Goal: Find specific page/section: Find specific page/section

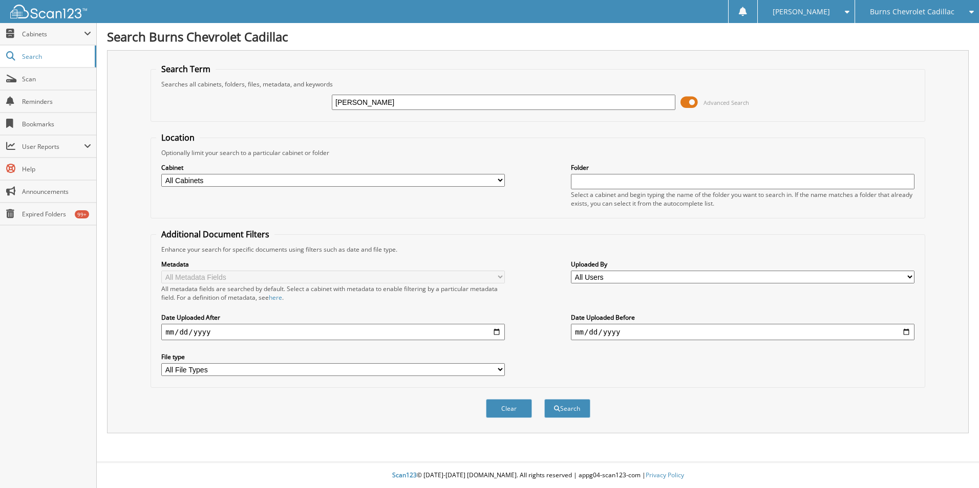
type input "J M COPE"
click at [544, 399] on button "Search" at bounding box center [567, 408] width 46 height 19
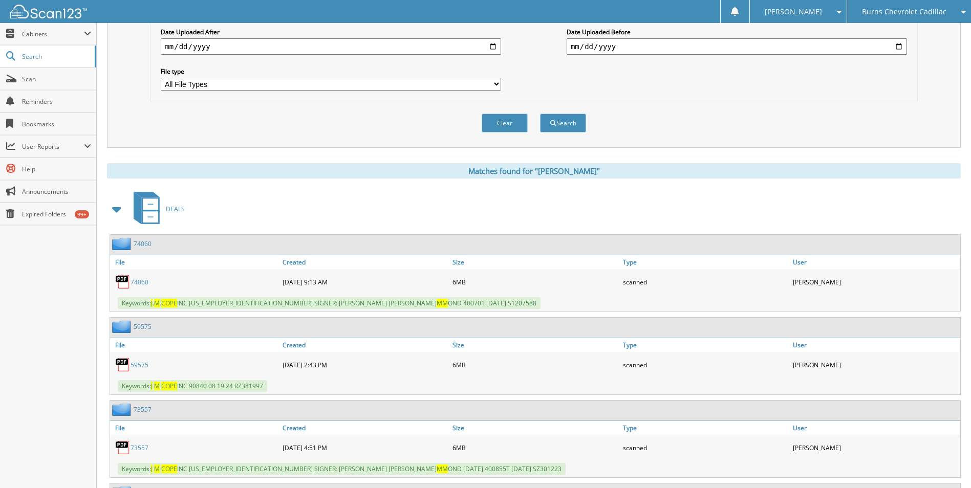
scroll to position [307, 0]
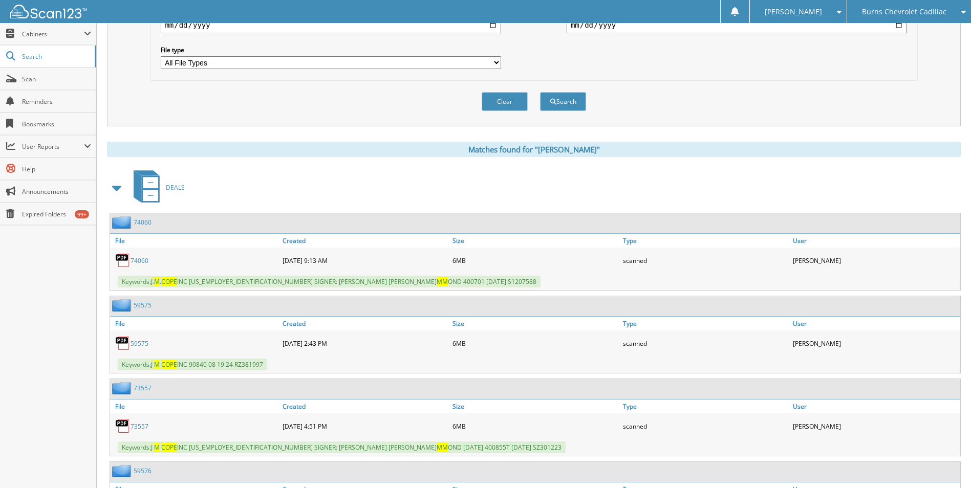
click at [144, 263] on link "74060" at bounding box center [140, 260] width 18 height 9
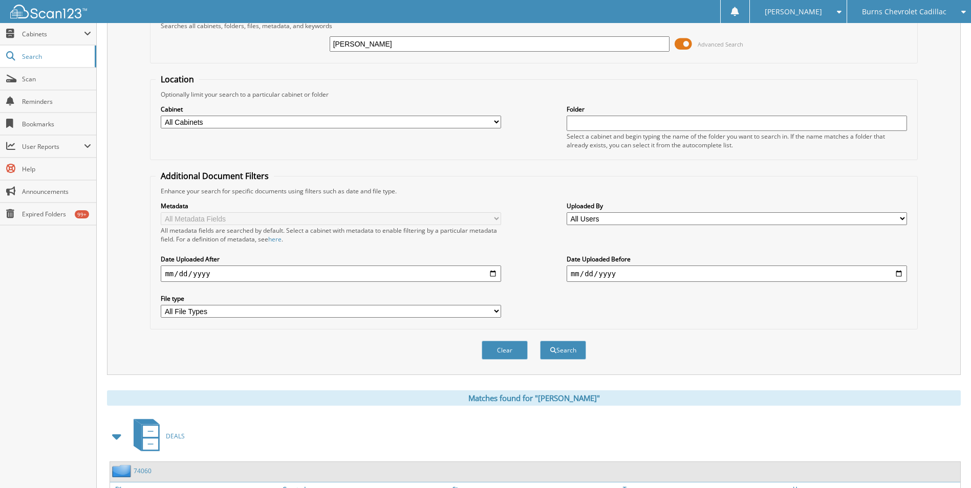
scroll to position [0, 0]
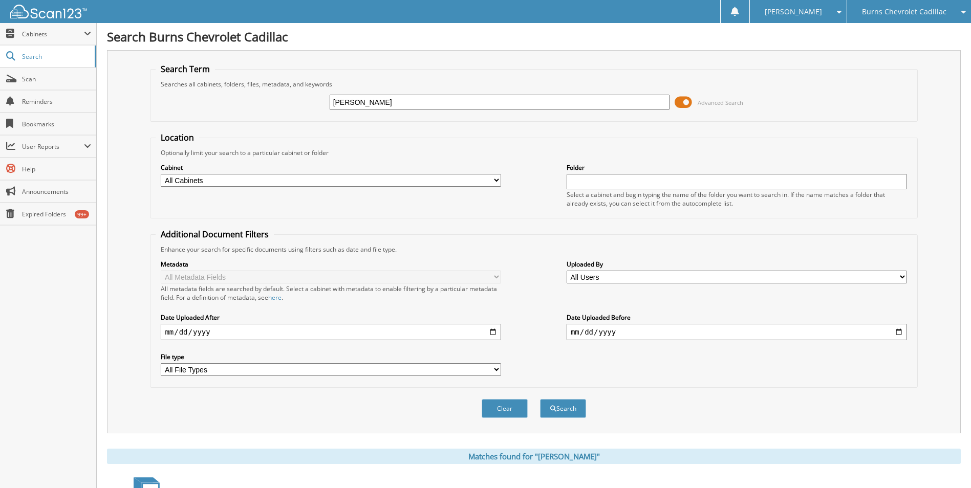
drag, startPoint x: 512, startPoint y: 106, endPoint x: 236, endPoint y: 120, distance: 276.2
click at [236, 120] on fieldset "Search Term Searches all cabinets, folders, files, metadata, and keywords [PERS…" at bounding box center [533, 92] width 767 height 58
type input "LYNCHES"
click at [540, 399] on button "Search" at bounding box center [563, 408] width 46 height 19
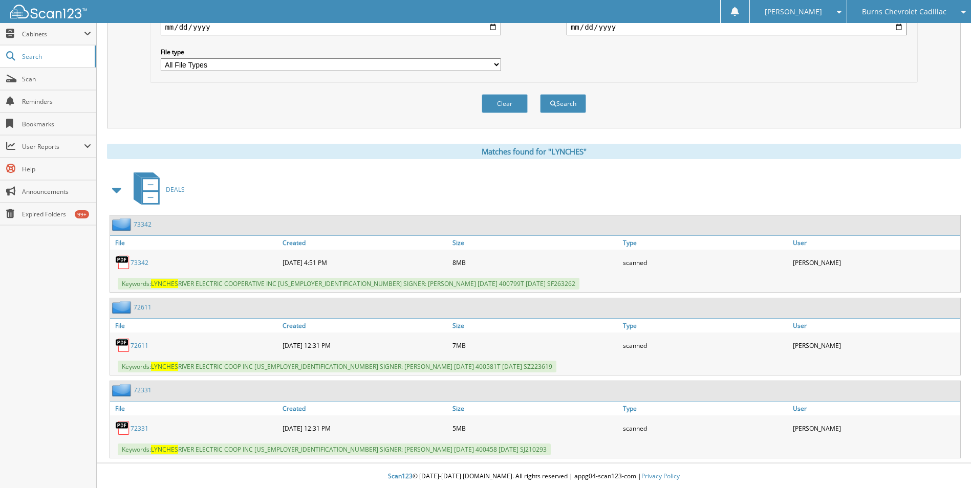
scroll to position [307, 0]
click at [144, 262] on link "73342" at bounding box center [140, 261] width 18 height 9
